Goal: Task Accomplishment & Management: Manage account settings

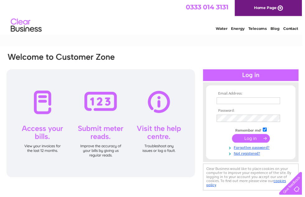
click at [236, 102] on input "text" at bounding box center [251, 101] width 64 height 7
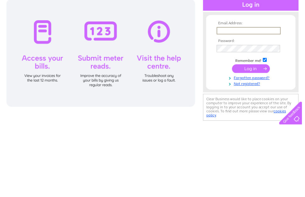
type input "[EMAIL_ADDRESS][DOMAIN_NAME]"
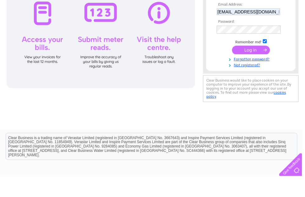
scroll to position [90, 0]
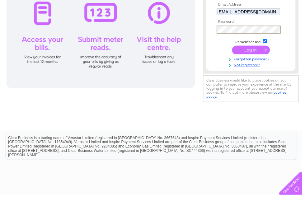
click at [249, 55] on input "submit" at bounding box center [254, 50] width 38 height 9
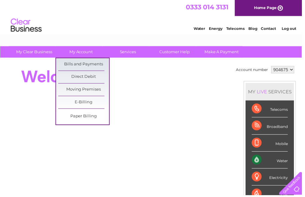
click at [99, 63] on link "Bills and Payments" at bounding box center [84, 65] width 51 height 12
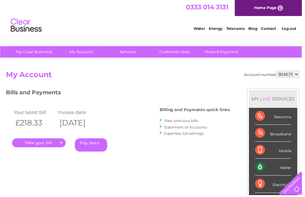
click at [46, 145] on link "." at bounding box center [39, 144] width 54 height 9
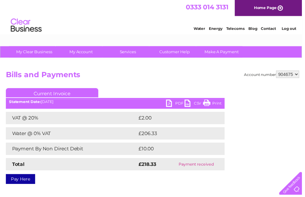
click at [174, 104] on link "PDF" at bounding box center [177, 105] width 19 height 9
